Goal: Browse casually: Explore the website without a specific task or goal

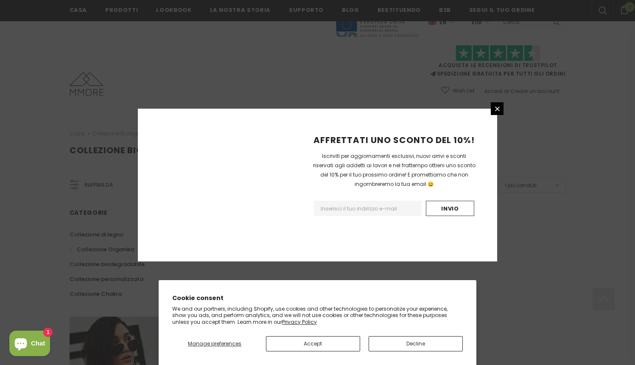
scroll to position [504, 0]
